Goal: Task Accomplishment & Management: Complete application form

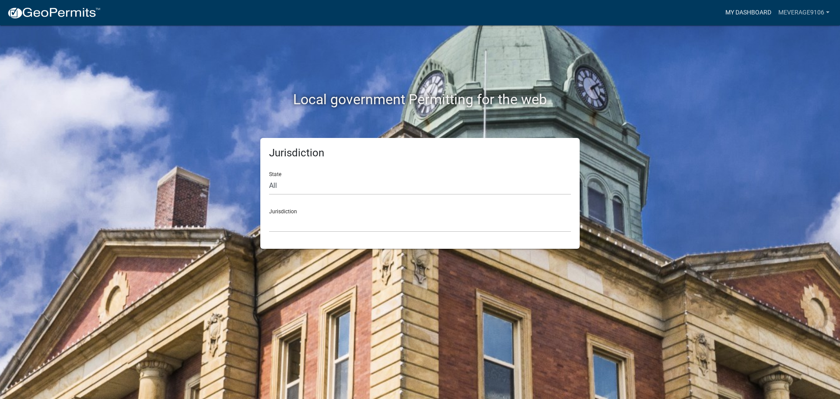
click at [753, 12] on link "My Dashboard" at bounding box center [748, 12] width 53 height 17
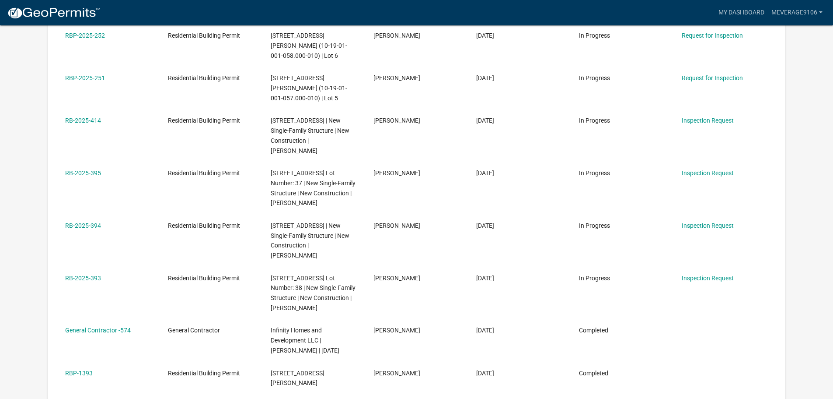
scroll to position [292, 0]
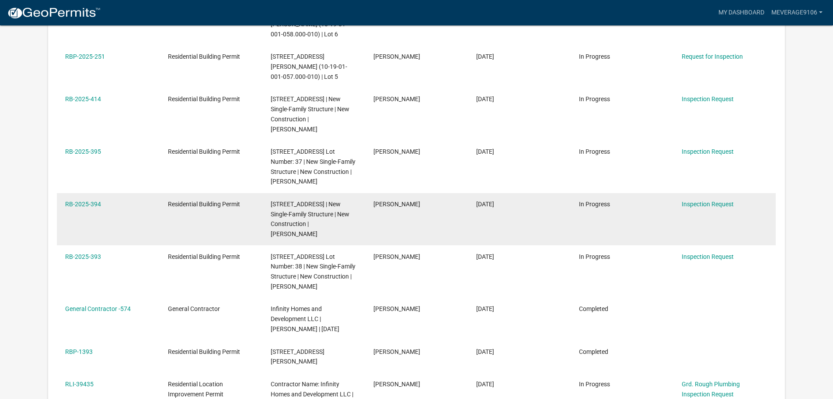
click at [396, 207] on span "[PERSON_NAME]" at bounding box center [397, 203] width 47 height 7
click at [721, 207] on link "Inspection Request" at bounding box center [708, 203] width 52 height 7
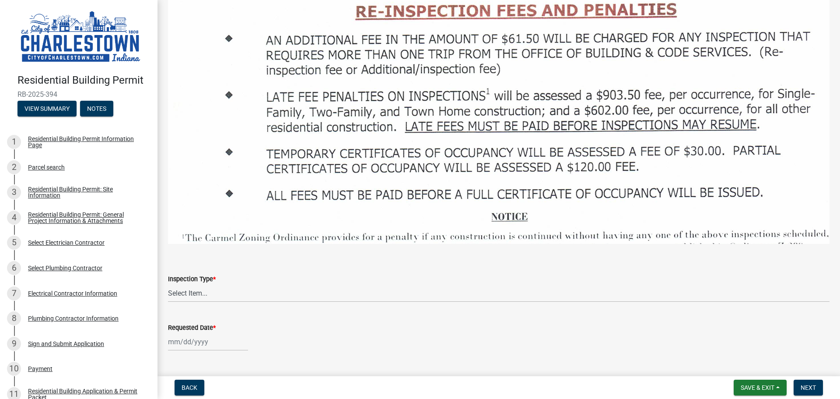
scroll to position [1239, 0]
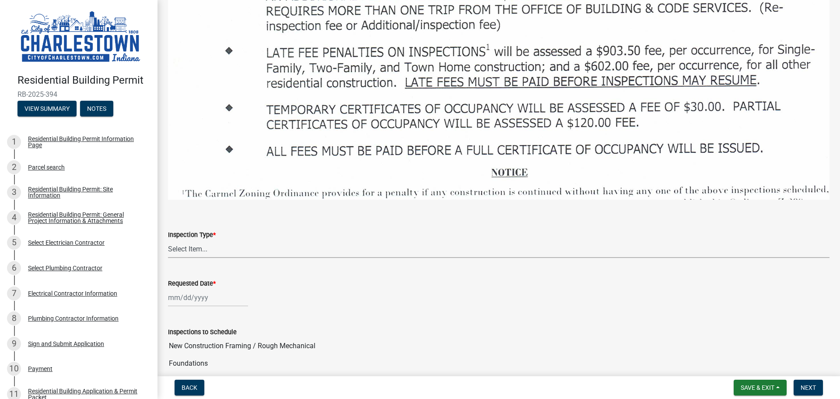
click at [207, 241] on select "Select Item... New Construction Framing / Rough Mechanical Foundations Concrete…" at bounding box center [499, 249] width 662 height 18
click at [168, 240] on select "Select Item... New Construction Framing / Rough Mechanical Foundations Concrete…" at bounding box center [499, 249] width 662 height 18
select select "18e7c4b3-438d-46af-8feb-0ae748388863"
click at [197, 293] on div at bounding box center [208, 297] width 80 height 18
select select "9"
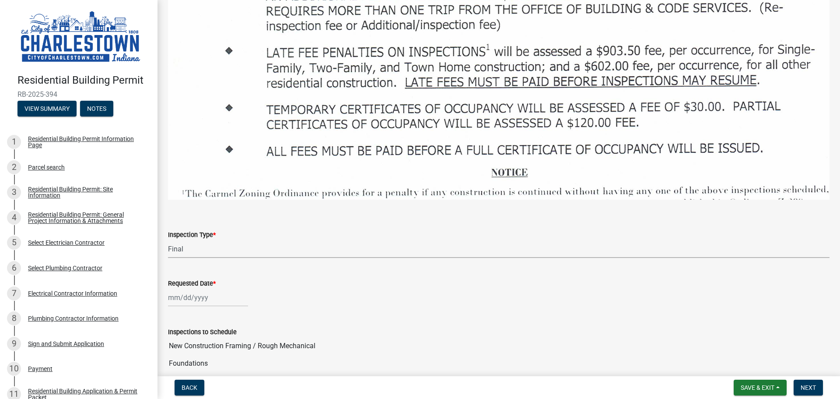
select select "2025"
click at [233, 230] on div "19" at bounding box center [233, 237] width 14 height 14
type input "[DATE]"
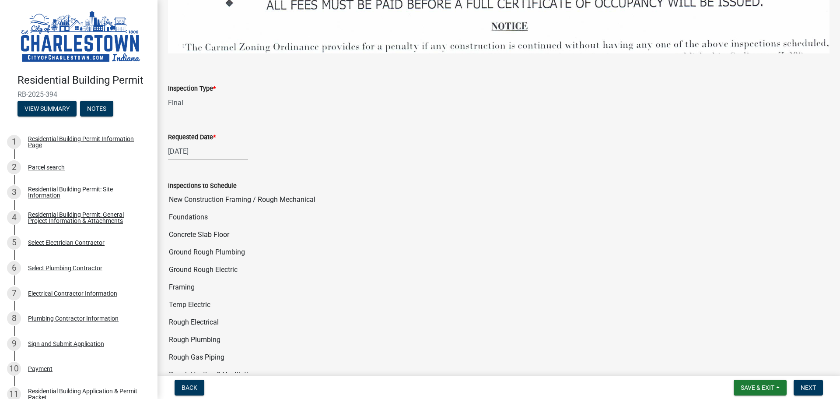
scroll to position [1715, 0]
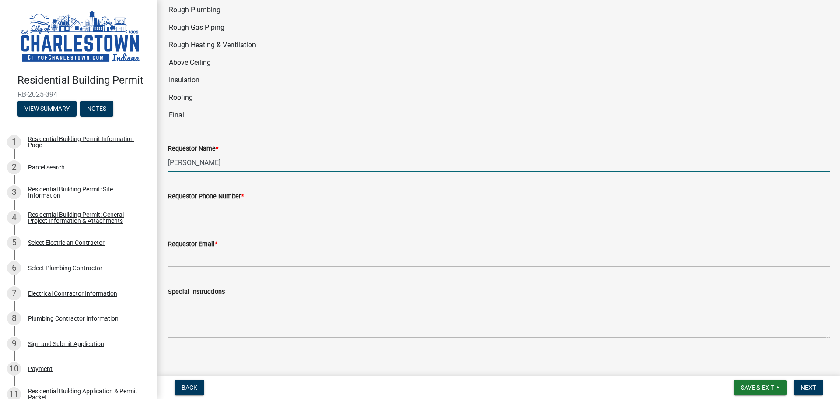
click at [211, 158] on input "[PERSON_NAME]" at bounding box center [499, 163] width 662 height 18
drag, startPoint x: 221, startPoint y: 158, endPoint x: 118, endPoint y: 155, distance: 103.3
click at [118, 155] on div "Residential Building Permit RB-2025-394 View Summary Notes 1 Residential Buildi…" at bounding box center [420, 199] width 840 height 399
type input "[PERSON_NAME]"
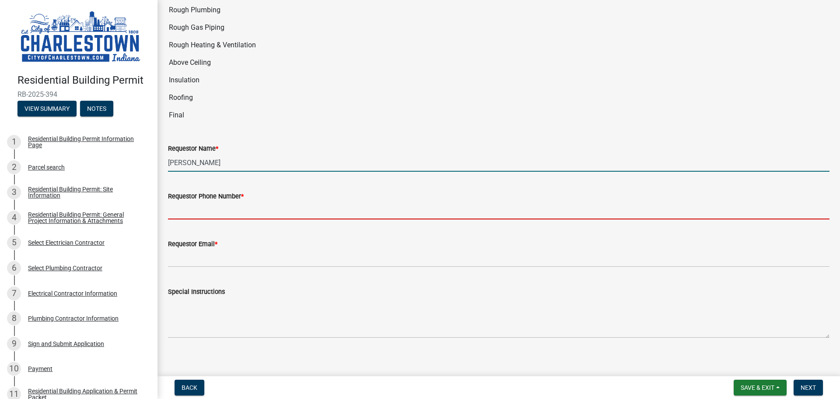
click at [195, 207] on input "Requestor Phone Number *" at bounding box center [499, 210] width 662 height 18
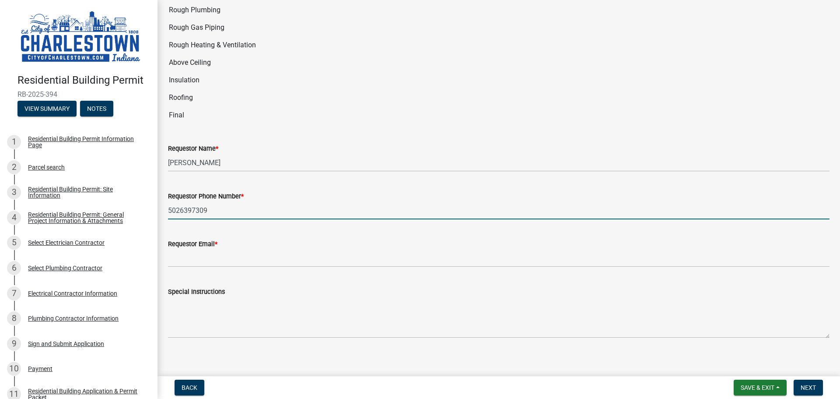
type input "5026397309"
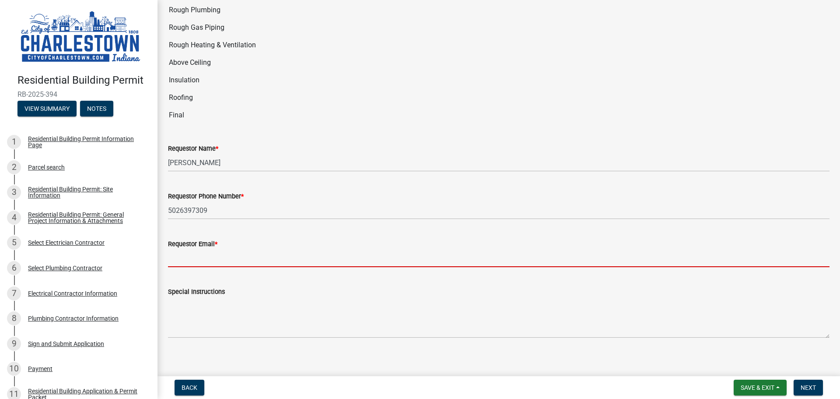
click at [190, 258] on input "Requestor Email *" at bounding box center [499, 258] width 662 height 18
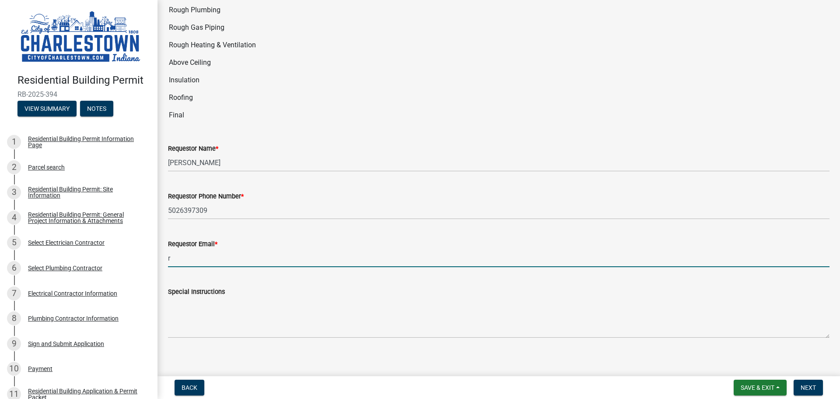
type input "[PERSON_NAME][EMAIL_ADDRESS][PERSON_NAME][DOMAIN_NAME]"
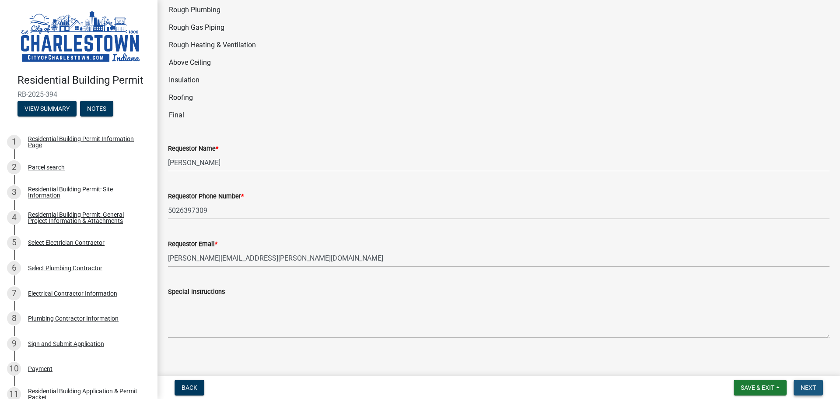
click at [805, 384] on span "Next" at bounding box center [808, 387] width 15 height 7
